Goal: Transaction & Acquisition: Purchase product/service

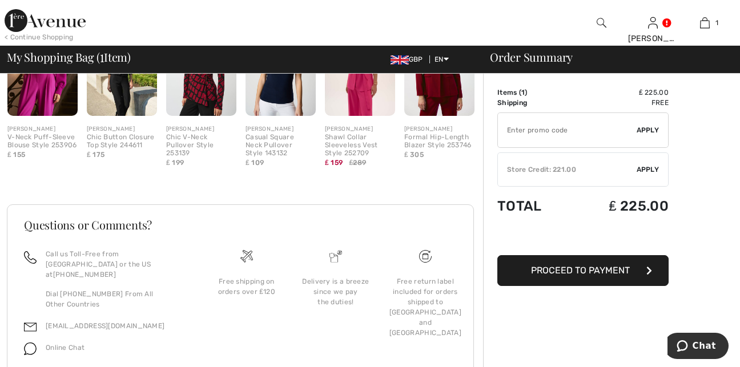
scroll to position [379, 0]
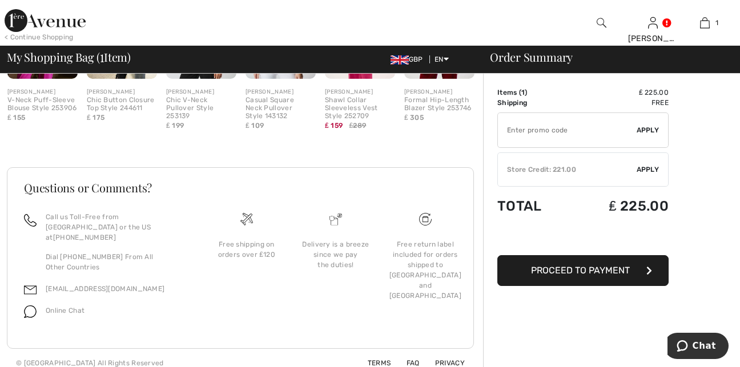
click at [651, 169] on span "Apply" at bounding box center [647, 169] width 23 height 10
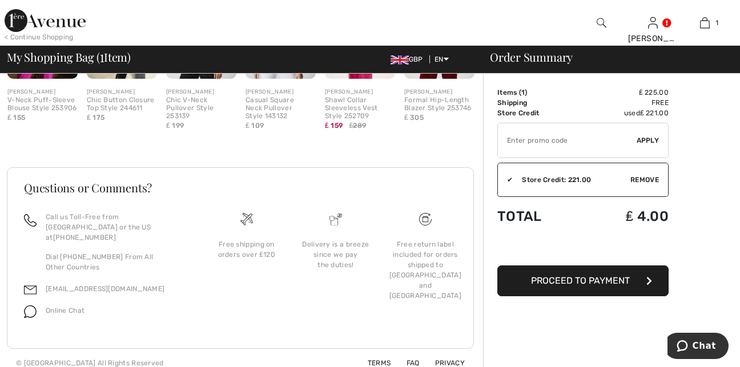
click at [649, 136] on span "Apply" at bounding box center [647, 140] width 23 height 10
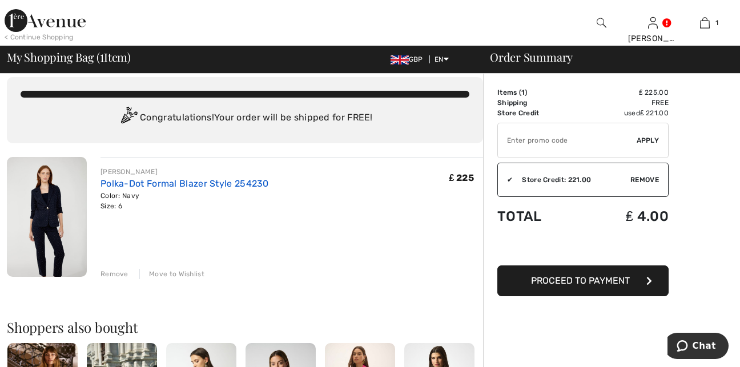
scroll to position [0, 0]
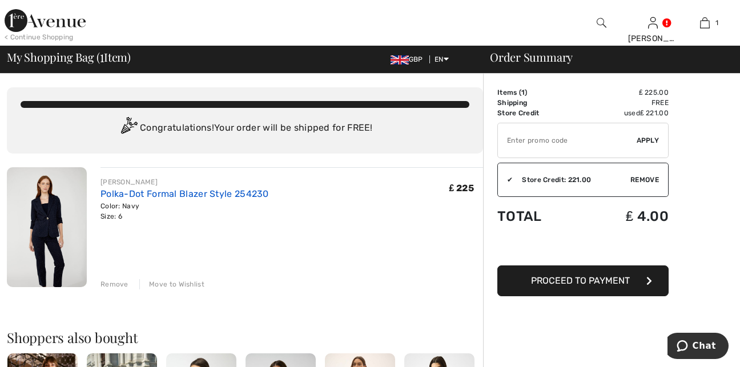
click at [161, 193] on link "Polka-Dot Formal Blazer Style 254230" at bounding box center [184, 193] width 168 height 11
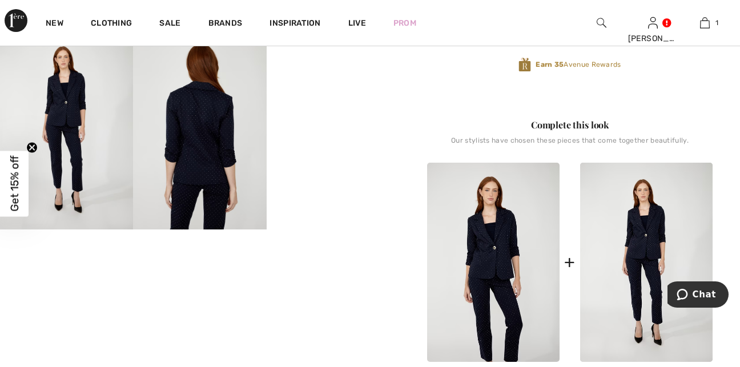
scroll to position [342, 0]
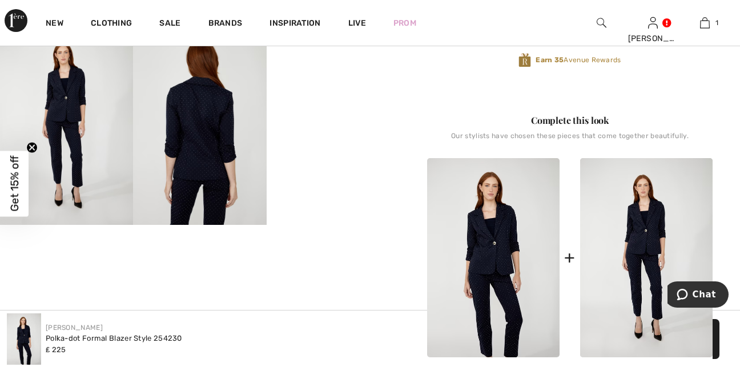
click at [12, 173] on span "Get 15% off" at bounding box center [14, 184] width 13 height 56
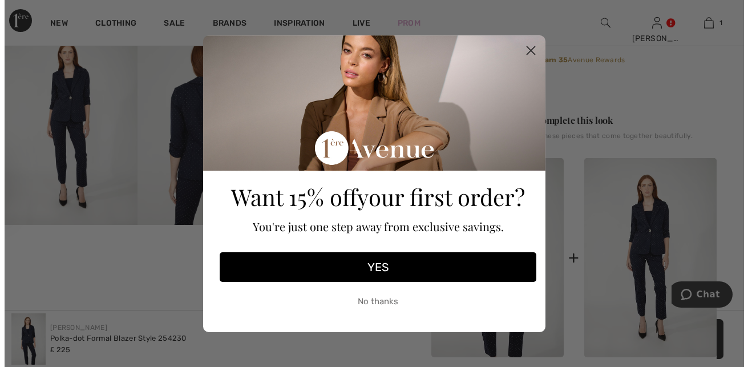
scroll to position [349, 0]
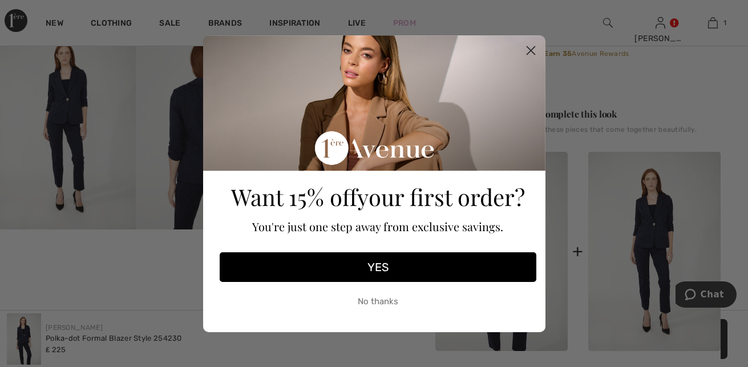
click at [389, 300] on button "No thanks" at bounding box center [378, 302] width 317 height 29
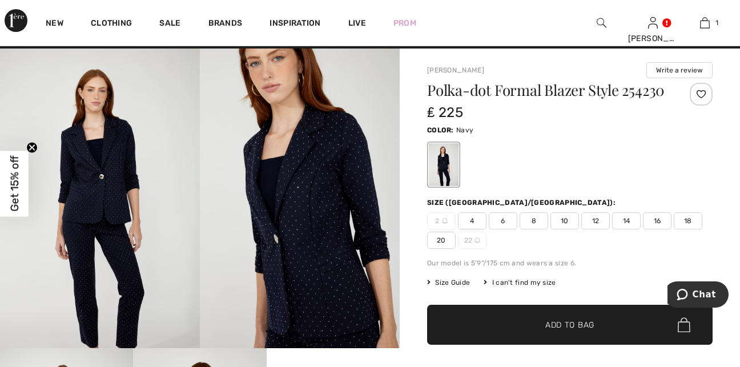
scroll to position [0, 0]
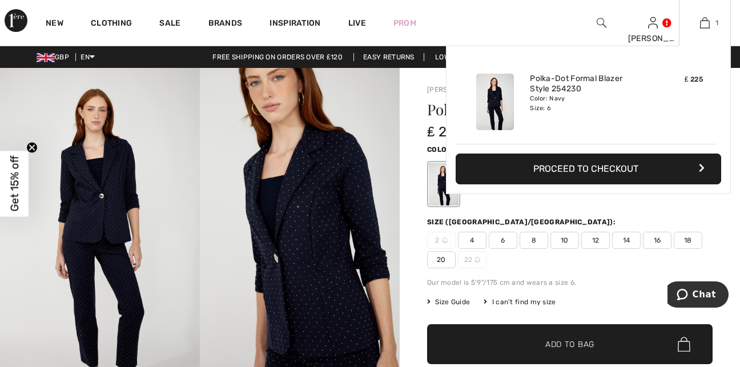
click at [714, 23] on link "1" at bounding box center [704, 23] width 51 height 14
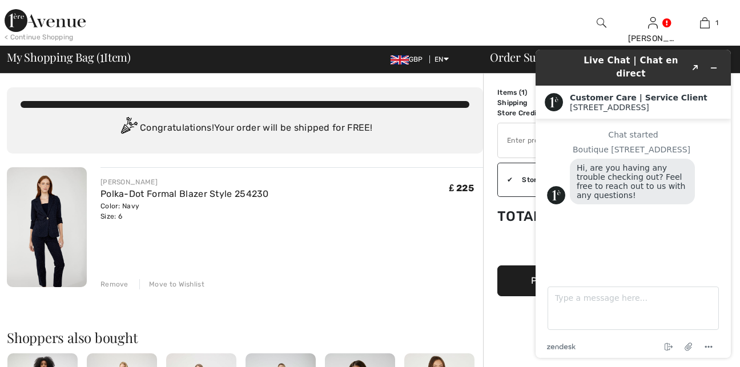
click at [451, 221] on div "₤ 225" at bounding box center [466, 199] width 34 height 45
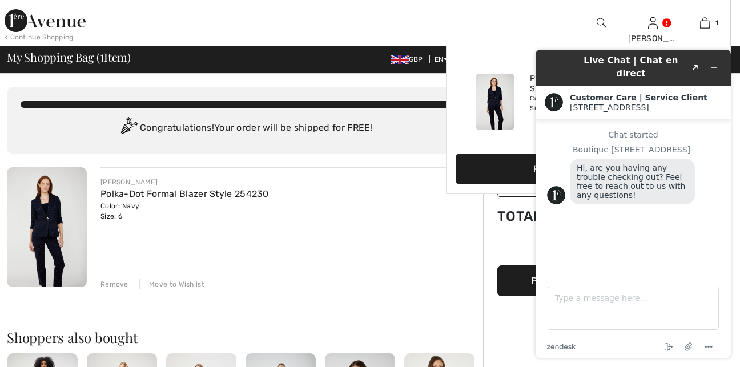
click at [716, 38] on div "1 Added to Bag [PERSON_NAME]-dot Formal Blazer Style 254230 ₤ 225 Color: Navy S…" at bounding box center [704, 23] width 52 height 46
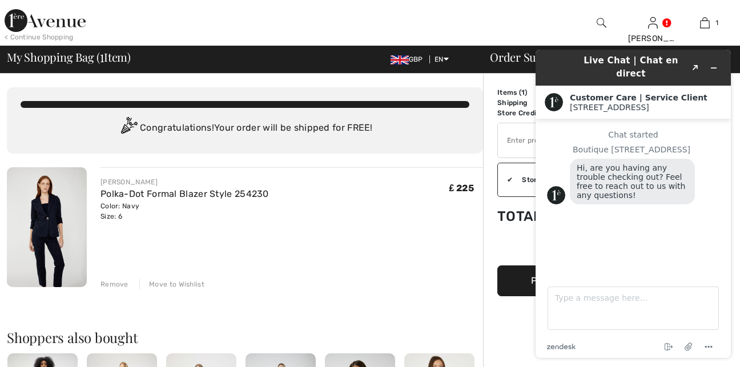
scroll to position [321, 0]
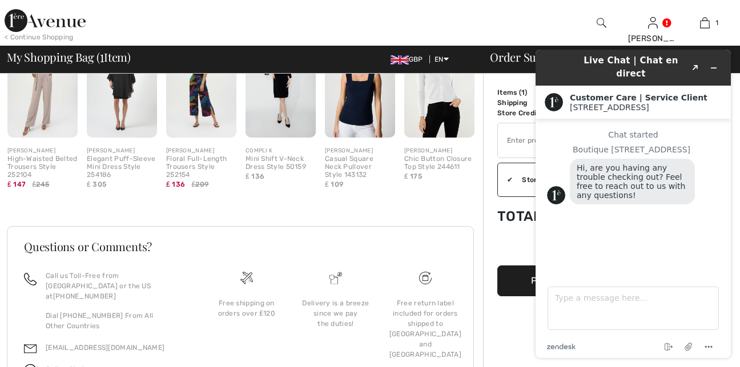
click at [726, 49] on div "Live Chat | Chat en direct Created with Sketch. Customer Care | Service Client …" at bounding box center [632, 204] width 213 height 326
click at [733, 49] on div "Live Chat | Chat en direct Created with Sketch. Customer Care | Service Client …" at bounding box center [632, 204] width 213 height 326
click at [738, 47] on div "Live Chat | Chat en direct Created with Sketch. Customer Care | Service Client …" at bounding box center [632, 204] width 213 height 326
click at [712, 346] on icon "Menu" at bounding box center [708, 347] width 14 height 14
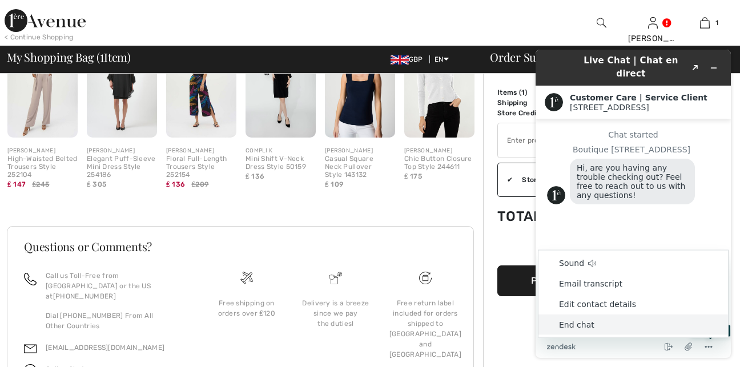
click at [583, 326] on li "End chat" at bounding box center [632, 324] width 189 height 21
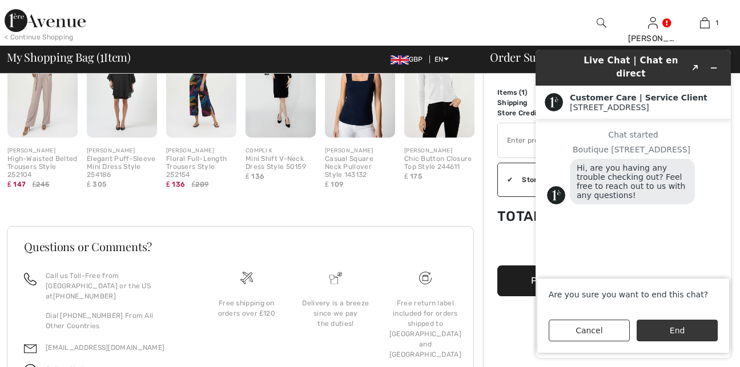
click at [658, 330] on button "End" at bounding box center [676, 331] width 81 height 22
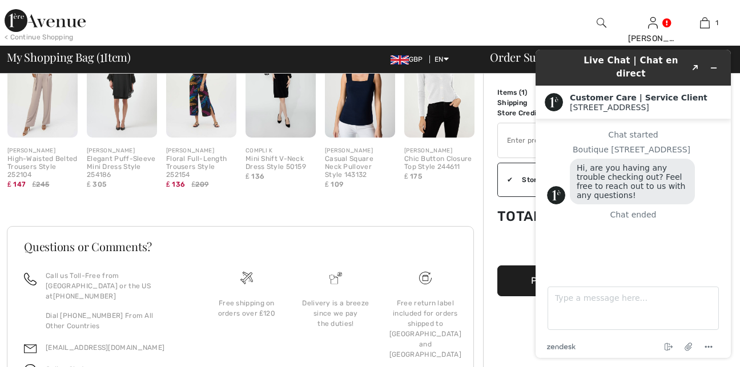
click at [531, 346] on div "Live Chat | Chat en direct Created with Sketch. Customer Care | Service Client …" at bounding box center [632, 204] width 213 height 326
drag, startPoint x: 514, startPoint y: 337, endPoint x: 517, endPoint y: 329, distance: 8.7
click at [514, 336] on div "Order Summary Details Items ( 1 ) ₤ 225.00 Promo code ₤ 0.00 Shipping Free Tax1…" at bounding box center [611, 94] width 257 height 683
click at [734, 33] on div "< Continue Shopping Beth Hi, Beth! ₤ 221 = Credit My Info Orders My Addresses W…" at bounding box center [370, 23] width 740 height 46
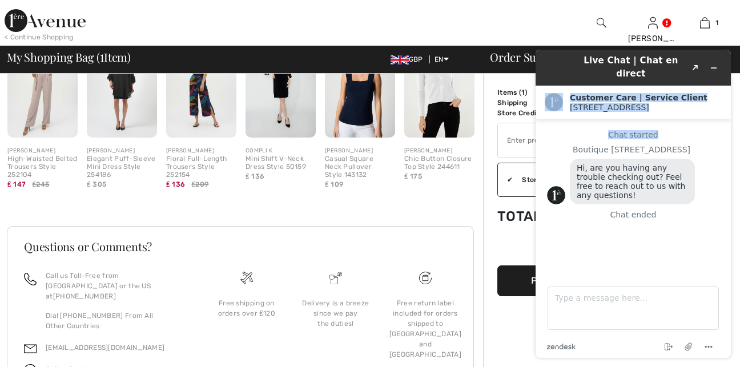
drag, startPoint x: 728, startPoint y: 50, endPoint x: 684, endPoint y: 116, distance: 79.1
click at [684, 116] on div "Live Chat | Chat en direct Created with Sketch. Customer Care | Service Client …" at bounding box center [632, 204] width 195 height 308
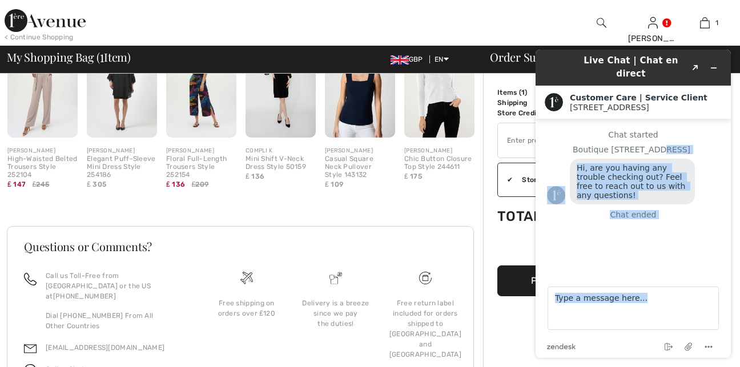
drag, startPoint x: 538, startPoint y: 357, endPoint x: 689, endPoint y: 143, distance: 262.0
click at [689, 143] on div "Live Chat | Chat en direct Created with Sketch. Customer Care | Service Client …" at bounding box center [632, 204] width 195 height 308
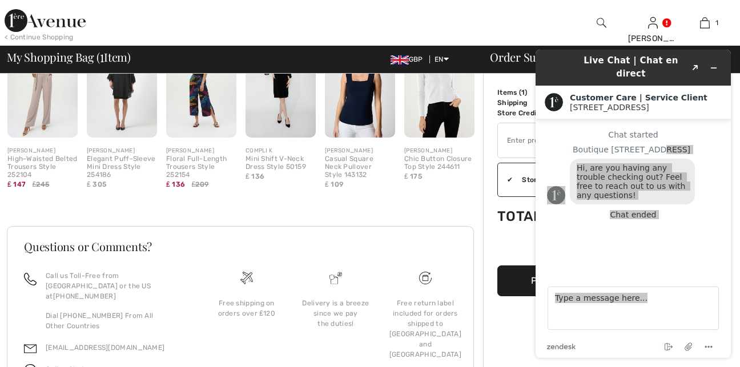
drag, startPoint x: 483, startPoint y: 323, endPoint x: 488, endPoint y: 308, distance: 15.5
click at [484, 319] on div "Order Summary Details Items ( 1 ) ₤ 225.00 Promo code ₤ 0.00 Shipping Free Tax1…" at bounding box center [611, 94] width 257 height 683
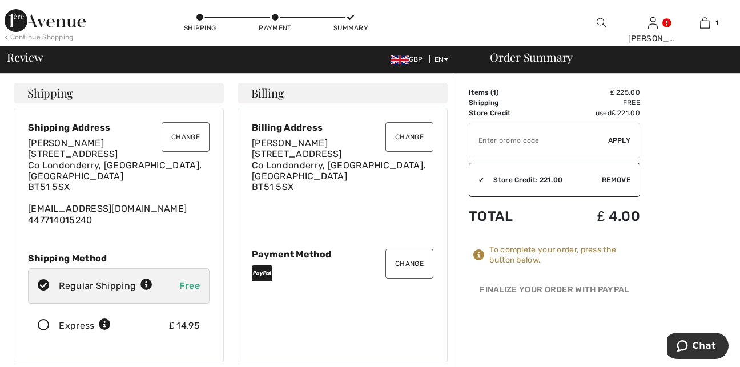
click at [529, 56] on div "Order Summary" at bounding box center [604, 56] width 257 height 11
click at [18, 60] on span "Review" at bounding box center [25, 56] width 36 height 11
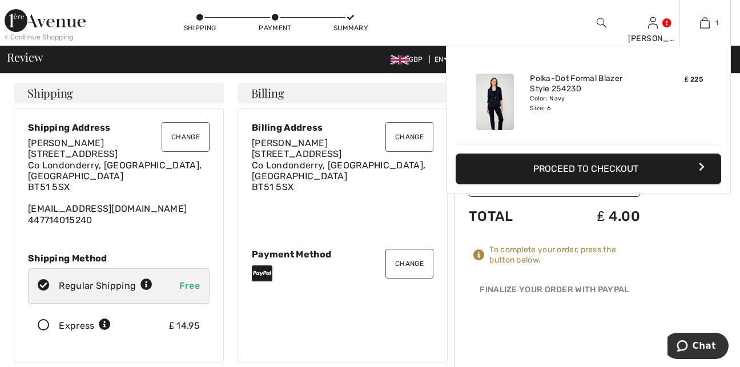
click at [710, 19] on link "1" at bounding box center [704, 23] width 51 height 14
click at [564, 86] on link "Polka-Dot Formal Blazer Style 254230" at bounding box center [586, 84] width 112 height 21
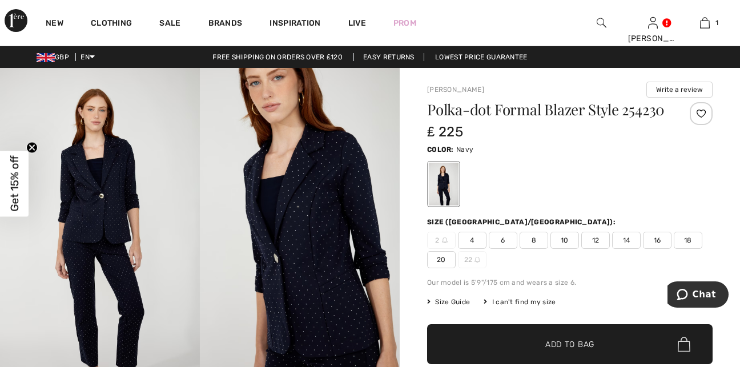
click at [455, 307] on span "Size Guide" at bounding box center [448, 302] width 43 height 10
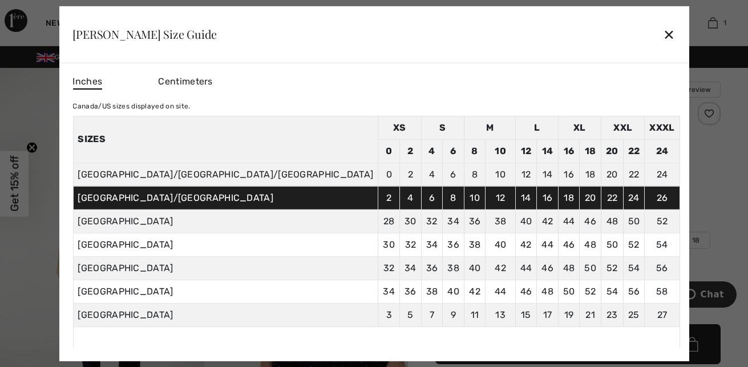
click at [663, 33] on div "✕" at bounding box center [669, 34] width 12 height 24
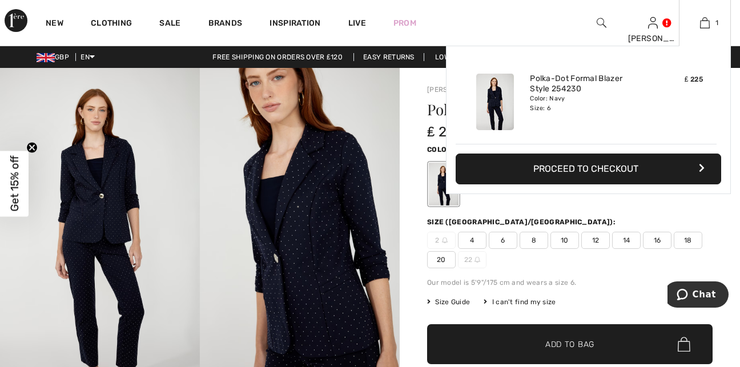
click at [632, 169] on button "Proceed to Checkout" at bounding box center [587, 168] width 265 height 31
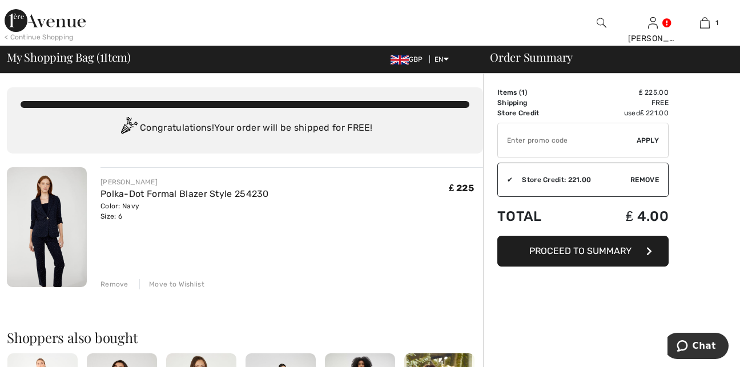
click at [609, 250] on span "Proceed to Summary" at bounding box center [580, 250] width 102 height 11
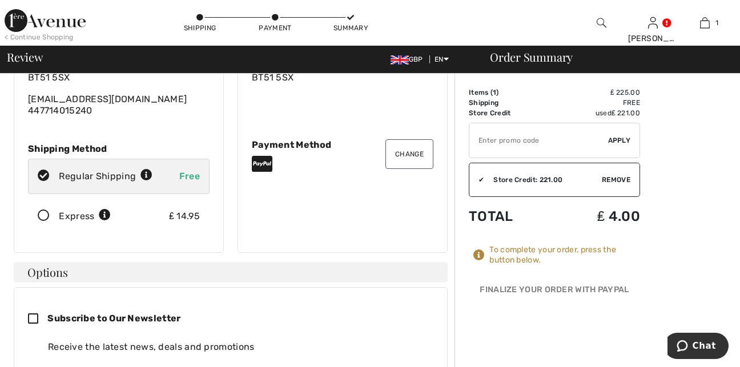
scroll to position [114, 0]
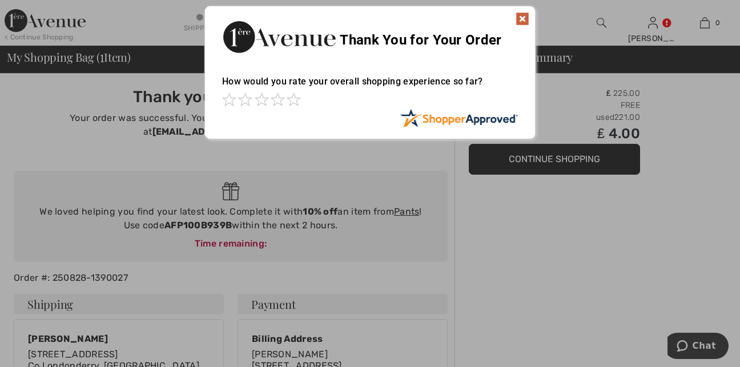
click at [521, 16] on img at bounding box center [522, 19] width 14 height 14
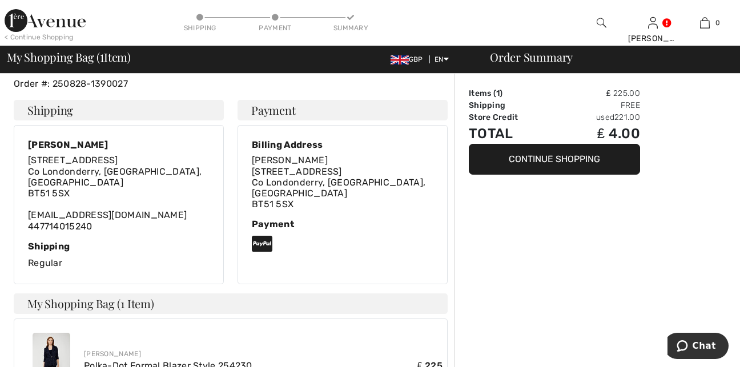
scroll to position [171, 0]
